Goal: Information Seeking & Learning: Learn about a topic

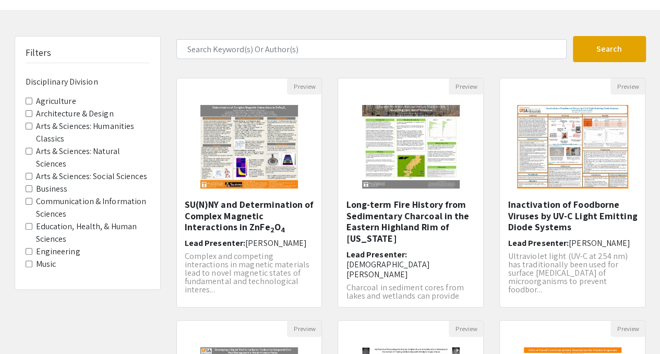
scroll to position [38, 0]
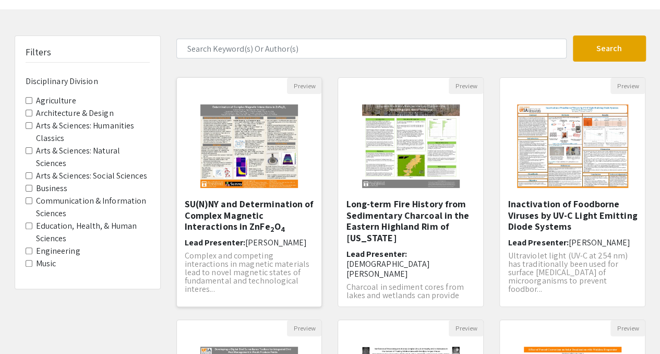
click at [254, 129] on img "Open Presentation <p>SU(N)NY and Determination of Complex Magnetic Interactions…" at bounding box center [249, 146] width 118 height 104
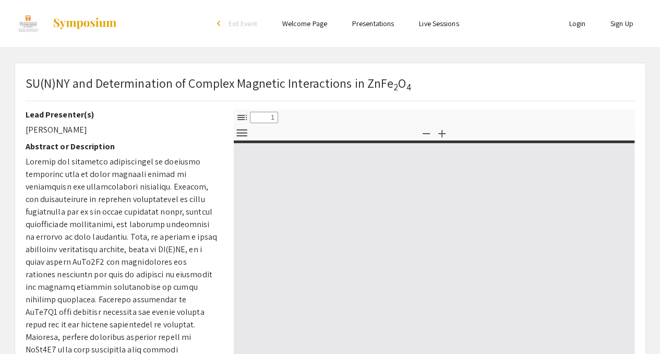
select select "custom"
type input "0"
select select "custom"
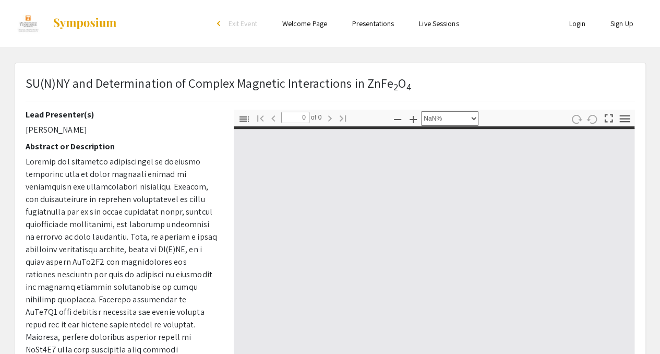
type input "1"
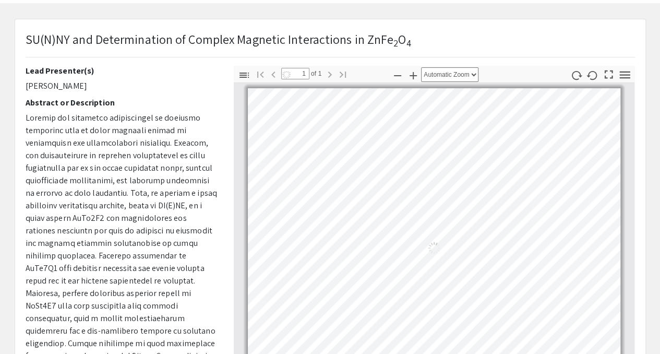
select select "auto"
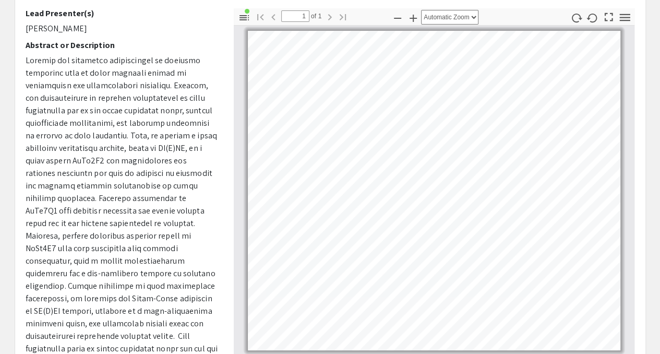
scroll to position [104, 0]
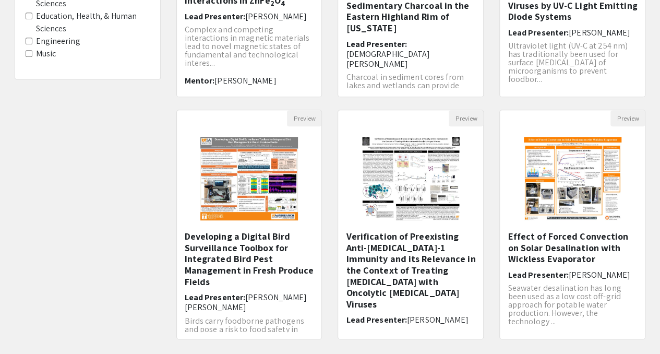
scroll to position [324, 0]
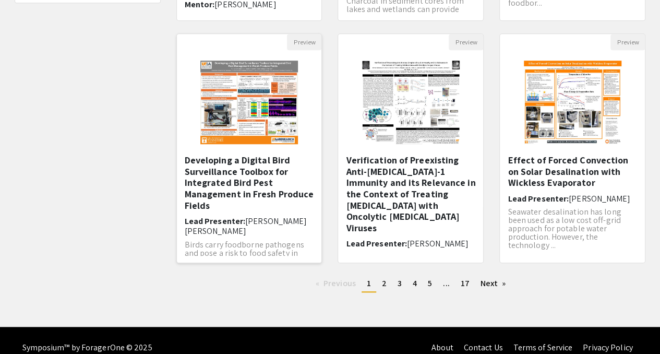
click at [230, 117] on img "Open Presentation <p>Developing a Digital Bird Surveillance Toolbox for Integra…" at bounding box center [249, 102] width 118 height 104
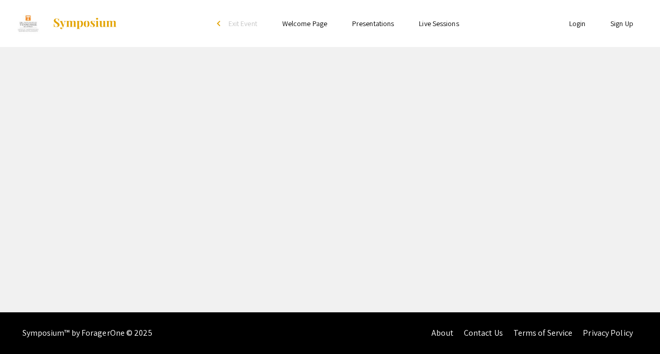
select select "custom"
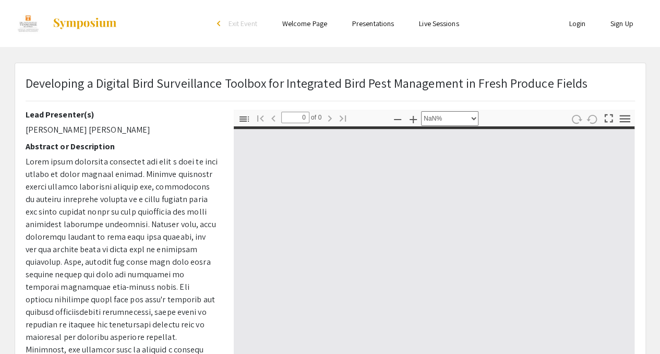
type input "1"
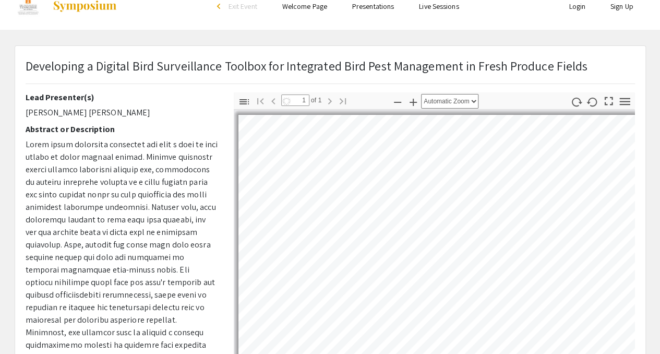
select select "auto"
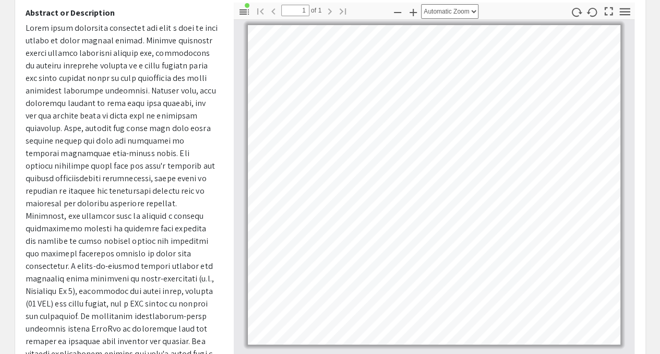
scroll to position [106, 0]
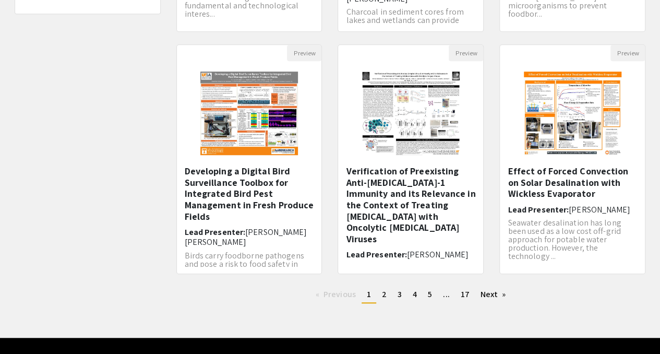
scroll to position [338, 0]
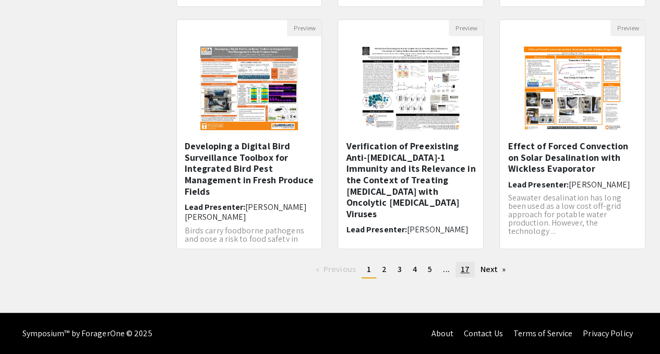
click at [461, 266] on span "17" at bounding box center [465, 269] width 9 height 11
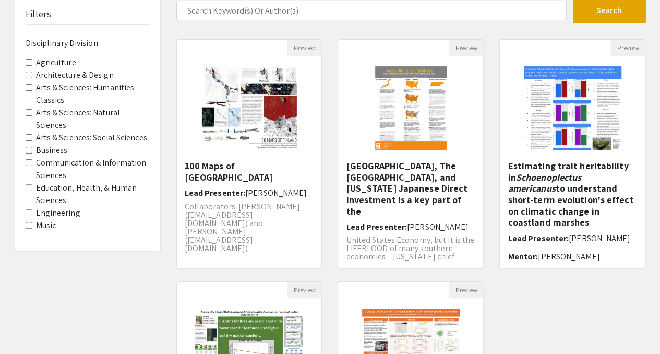
scroll to position [75, 0]
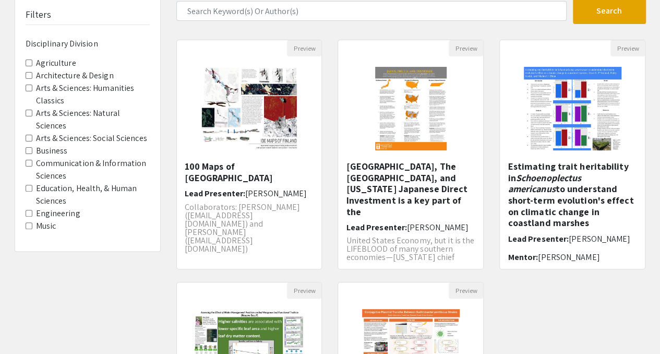
click at [50, 167] on label "Communication & Information Sciences" at bounding box center [93, 169] width 114 height 25
click at [32, 166] on Sciences "Communication & Information Sciences" at bounding box center [29, 163] width 7 height 7
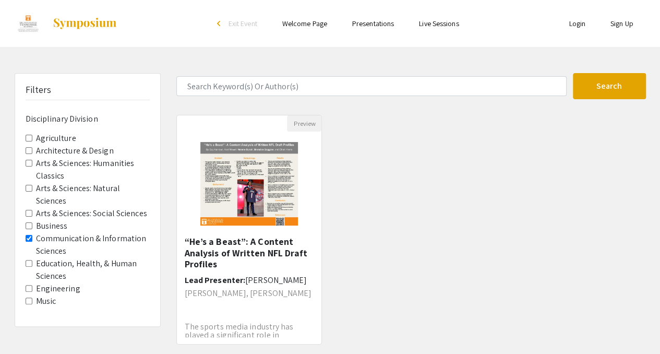
click at [51, 138] on label "Agriculture" at bounding box center [56, 138] width 40 height 13
click at [32, 138] on Division-Agriculture "Agriculture" at bounding box center [29, 138] width 7 height 7
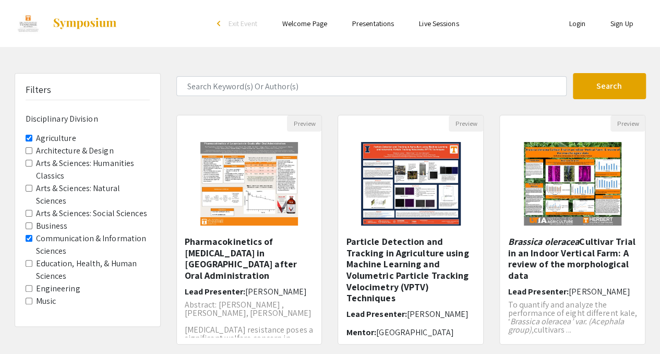
click at [52, 288] on label "Engineering" at bounding box center [58, 288] width 44 height 13
click at [32, 288] on Division-Engineering "Engineering" at bounding box center [29, 288] width 7 height 7
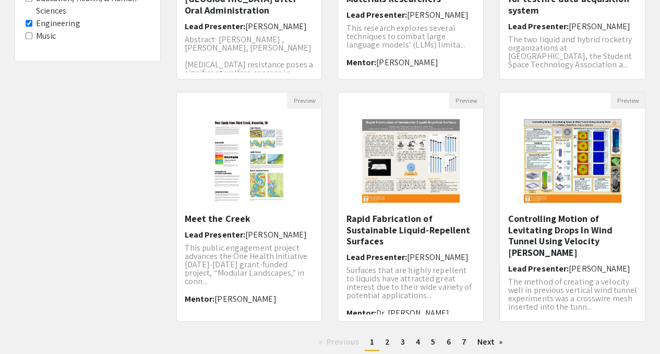
scroll to position [268, 0]
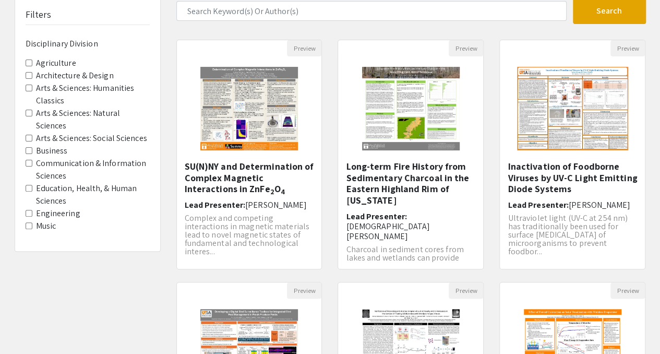
scroll to position [338, 0]
